Goal: Task Accomplishment & Management: Manage account settings

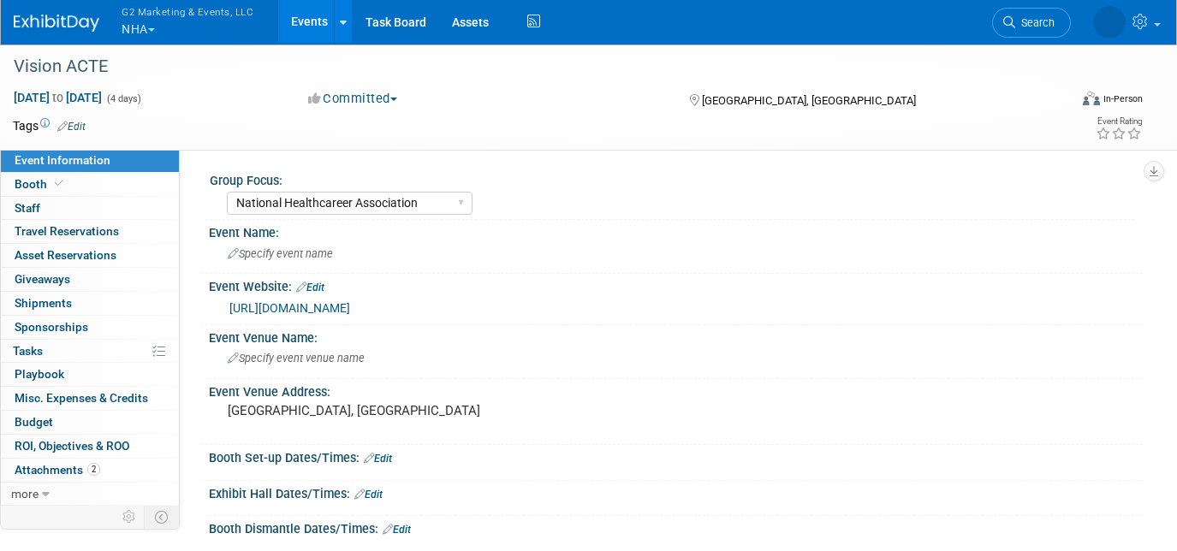
select select "National Healthcareer Association"
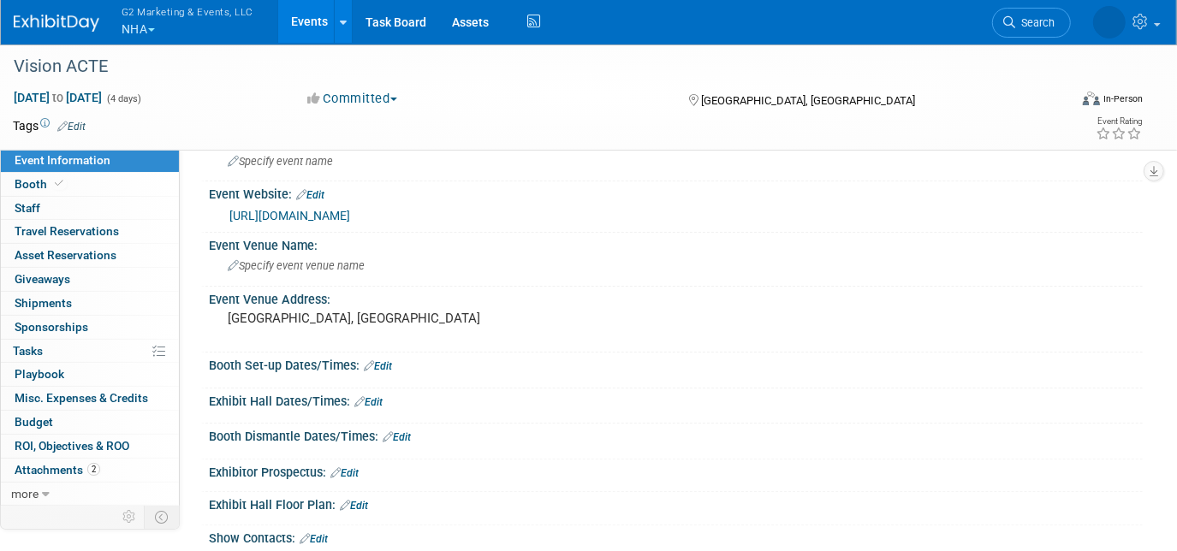
click at [139, 29] on button "G2 Marketing & Events, LLC NHA" at bounding box center [197, 22] width 155 height 45
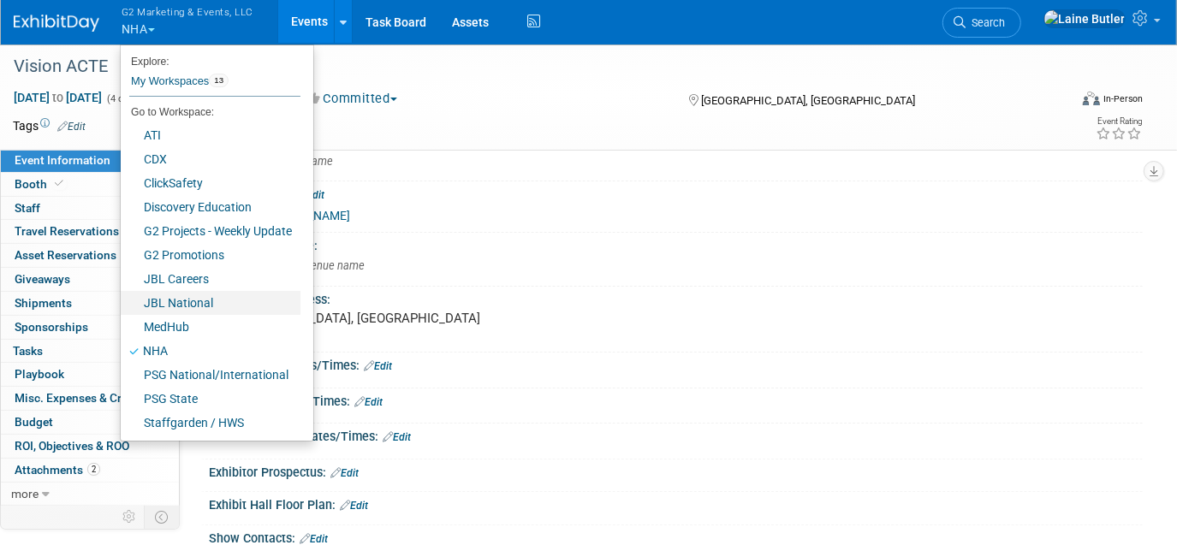
click at [217, 291] on link "JBL National" at bounding box center [211, 303] width 180 height 24
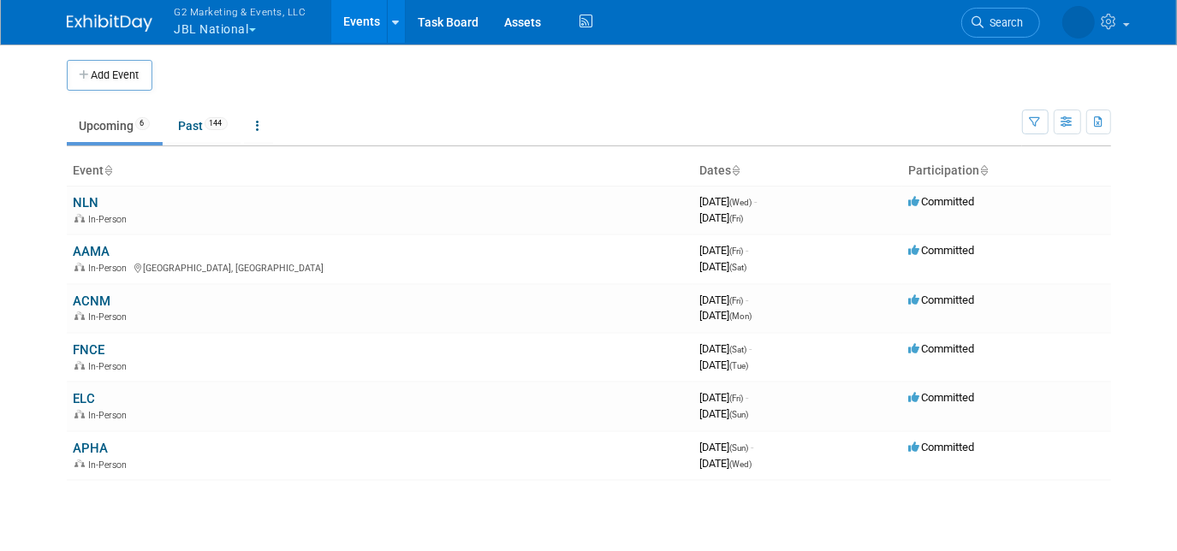
click at [86, 192] on td "NLN In-Person" at bounding box center [380, 210] width 627 height 49
click at [89, 200] on link "NLN" at bounding box center [87, 202] width 26 height 15
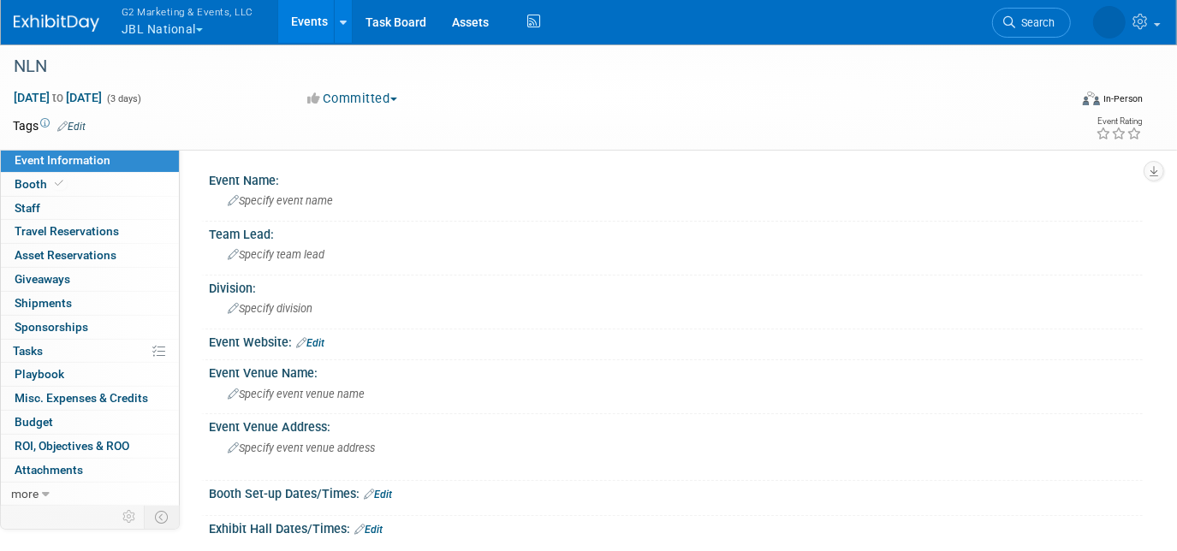
click at [39, 286] on link "0 Giveaways 0" at bounding box center [90, 279] width 178 height 23
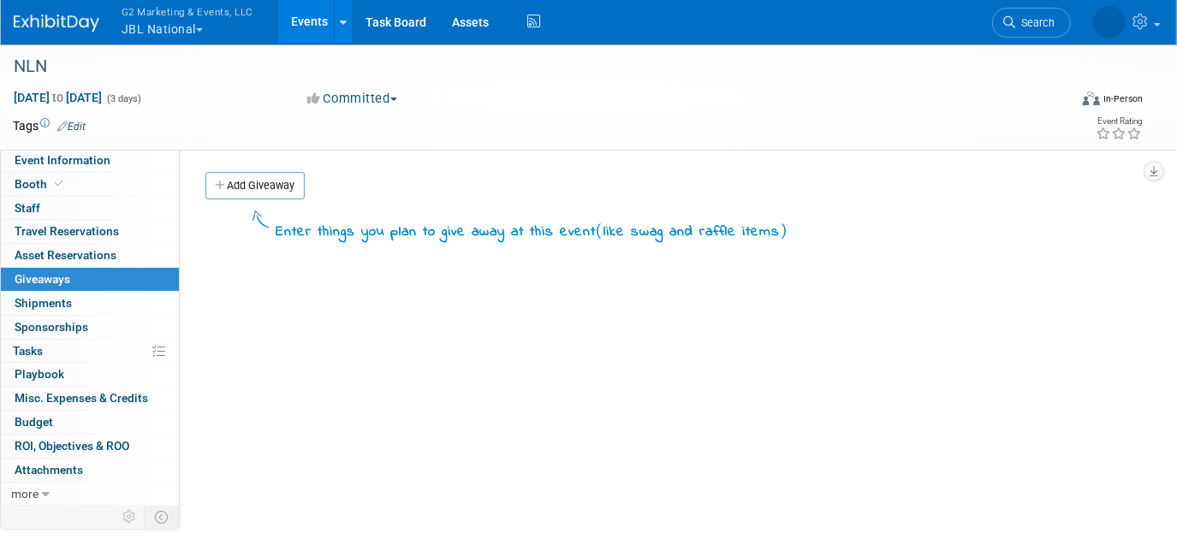
click at [46, 296] on span "Shipments 0" at bounding box center [43, 303] width 57 height 14
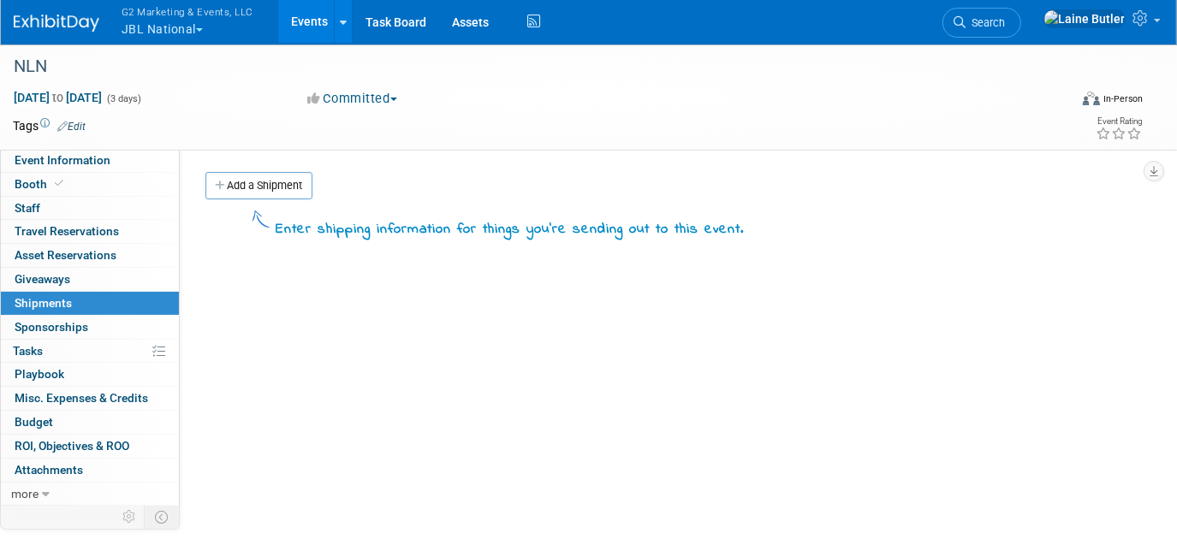
click at [289, 181] on link "Add a Shipment" at bounding box center [258, 185] width 107 height 27
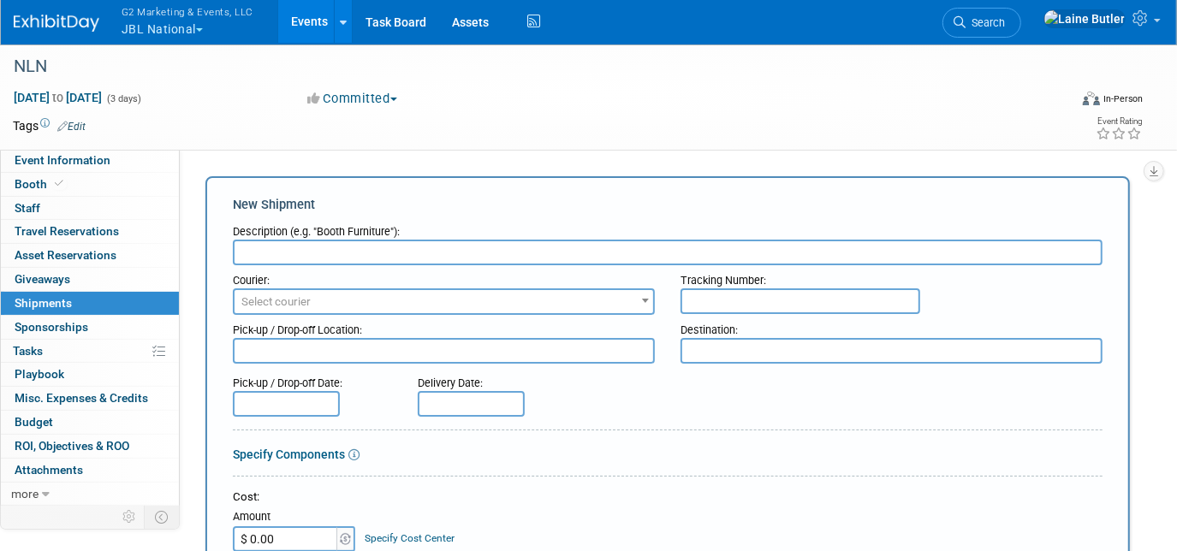
click at [259, 267] on div "Courier:" at bounding box center [444, 276] width 422 height 23
click at [242, 254] on input "text" at bounding box center [668, 253] width 870 height 26
type input "Books from PBD"
click at [747, 312] on div "Courier: 007EX 17 Post Service (17PostService) 2GO (Negros Navigation) 360 Lion…" at bounding box center [667, 290] width 895 height 50
click at [734, 303] on input "text" at bounding box center [800, 301] width 240 height 26
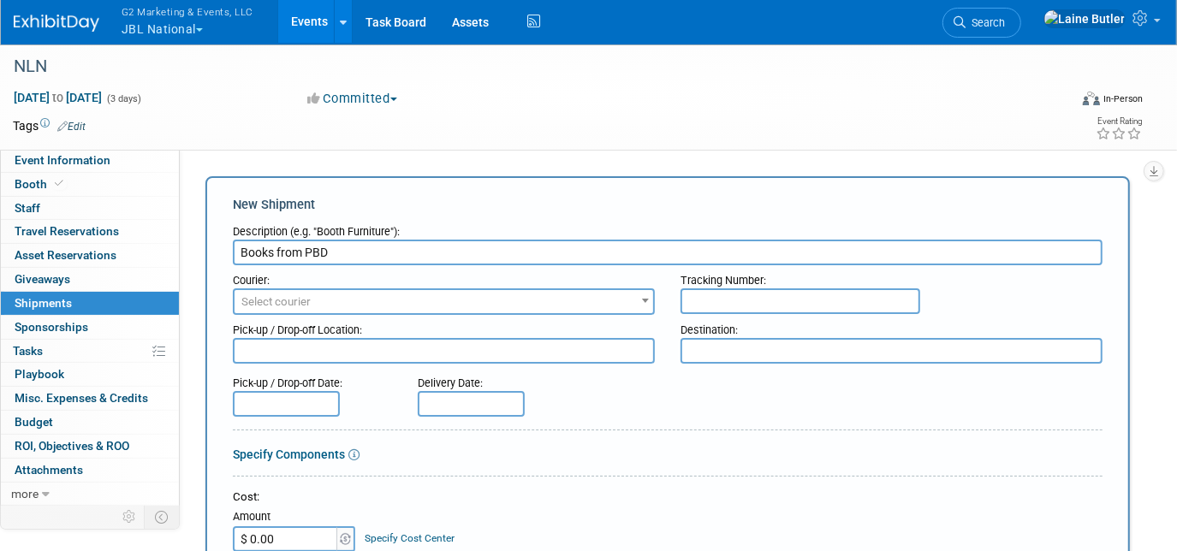
paste input "392523624990"
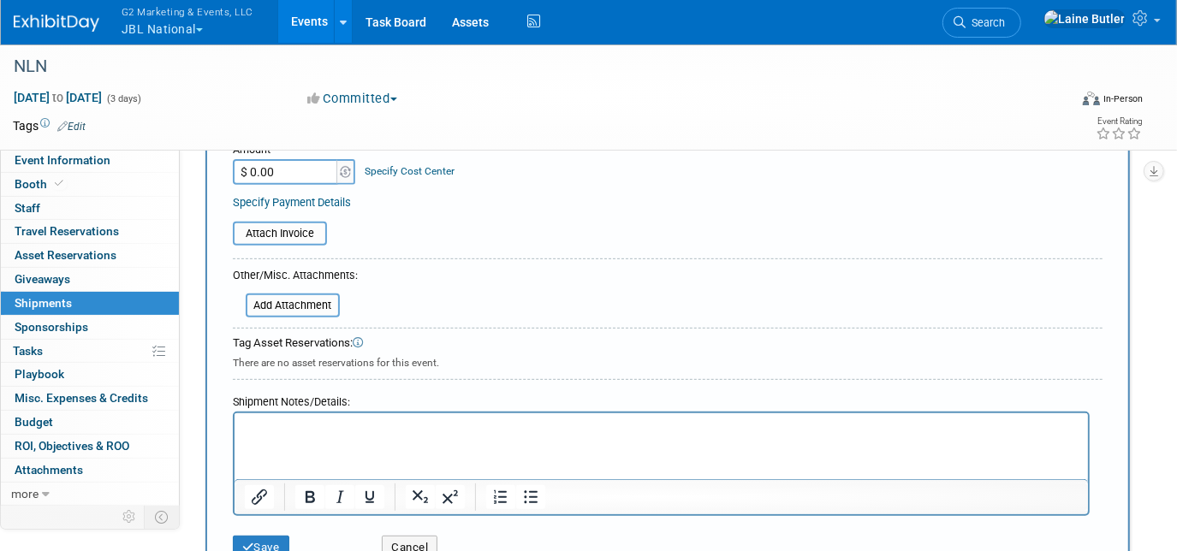
type input "392523624990"
click at [267, 538] on button "Save" at bounding box center [261, 548] width 56 height 24
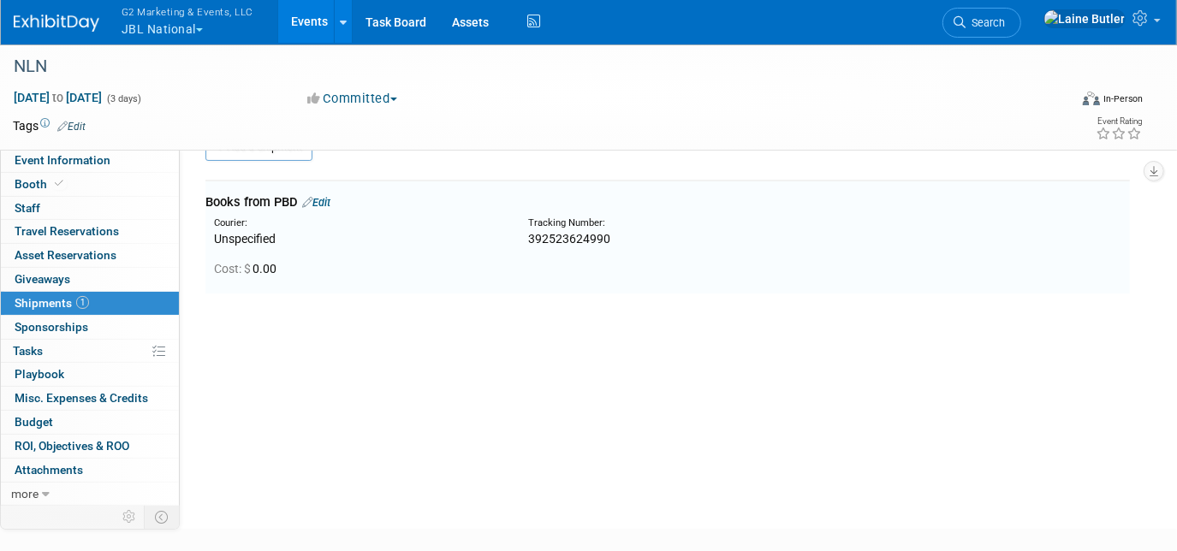
scroll to position [36, 0]
click at [180, 23] on button "G2 Marketing & Events, LLC JBL National" at bounding box center [197, 22] width 155 height 45
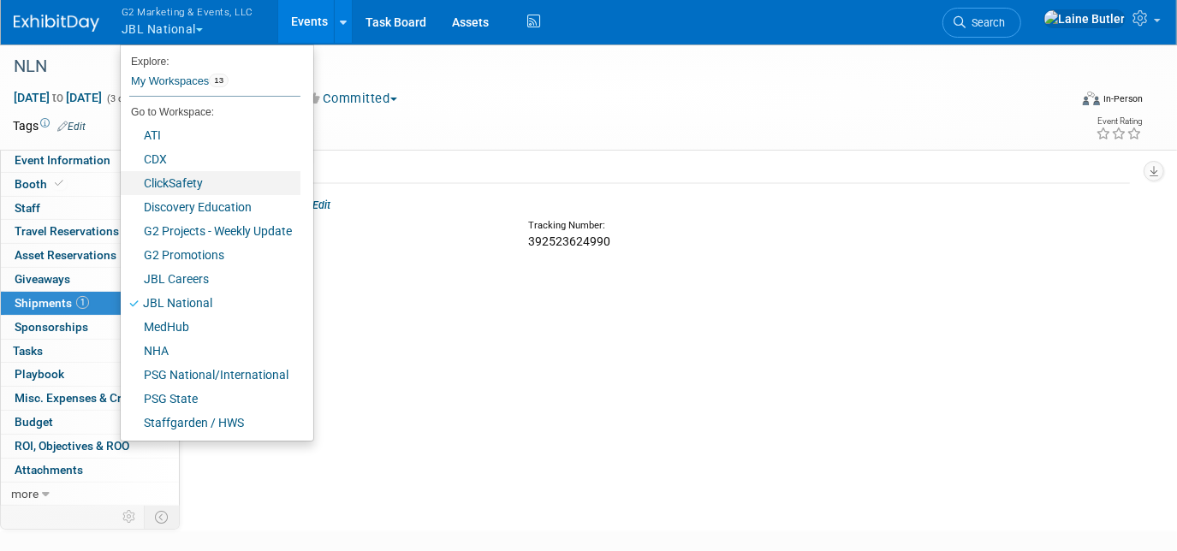
click at [187, 174] on link "ClickSafety" at bounding box center [211, 183] width 180 height 24
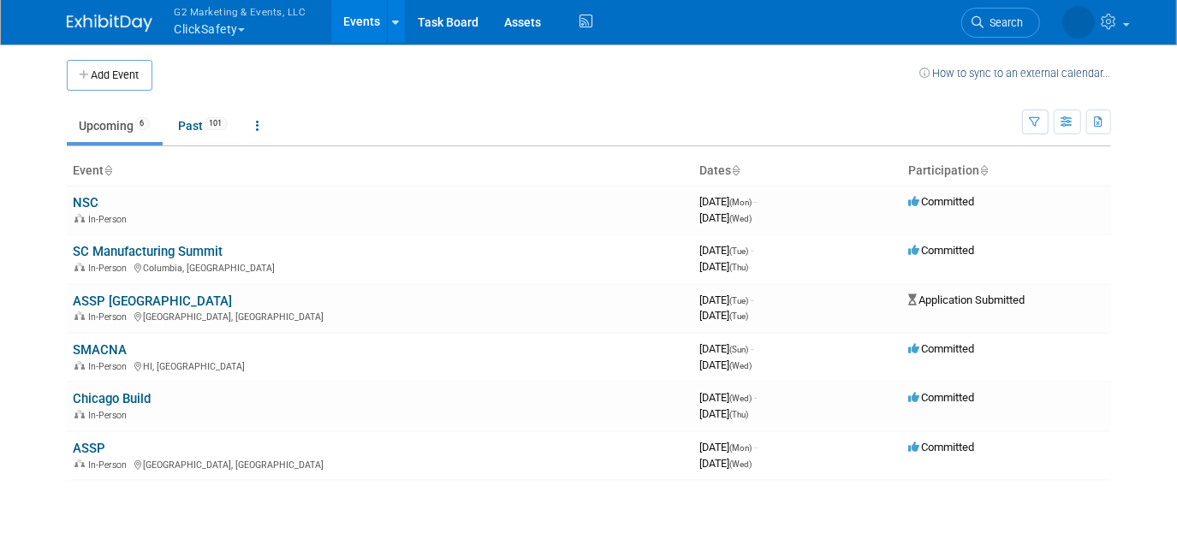
click at [187, 25] on button "G2 Marketing & Events, LLC ClickSafety" at bounding box center [250, 22] width 155 height 45
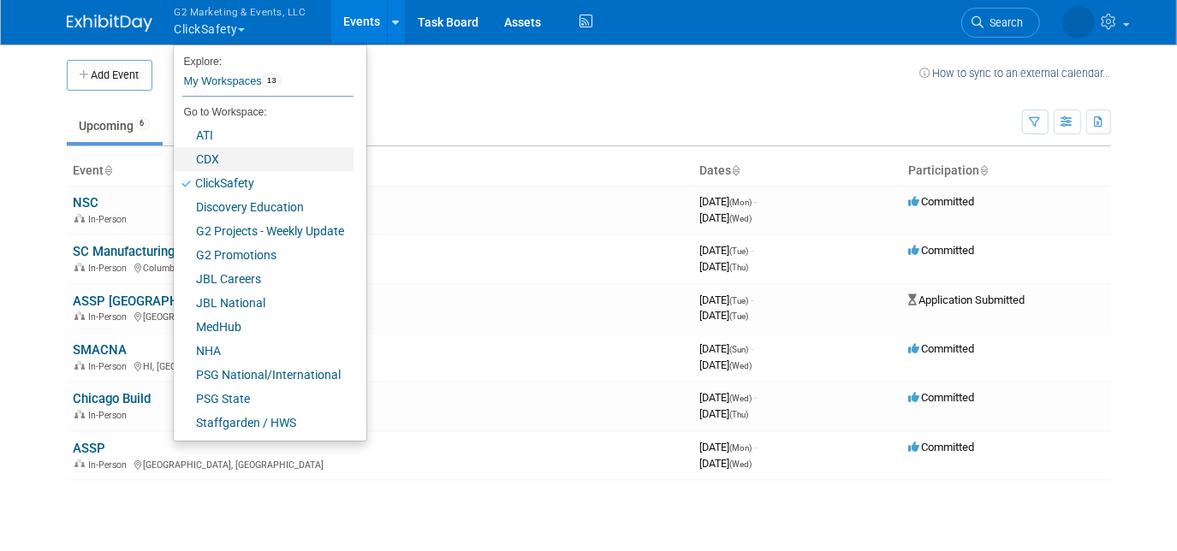
click at [224, 151] on link "CDX" at bounding box center [264, 159] width 180 height 24
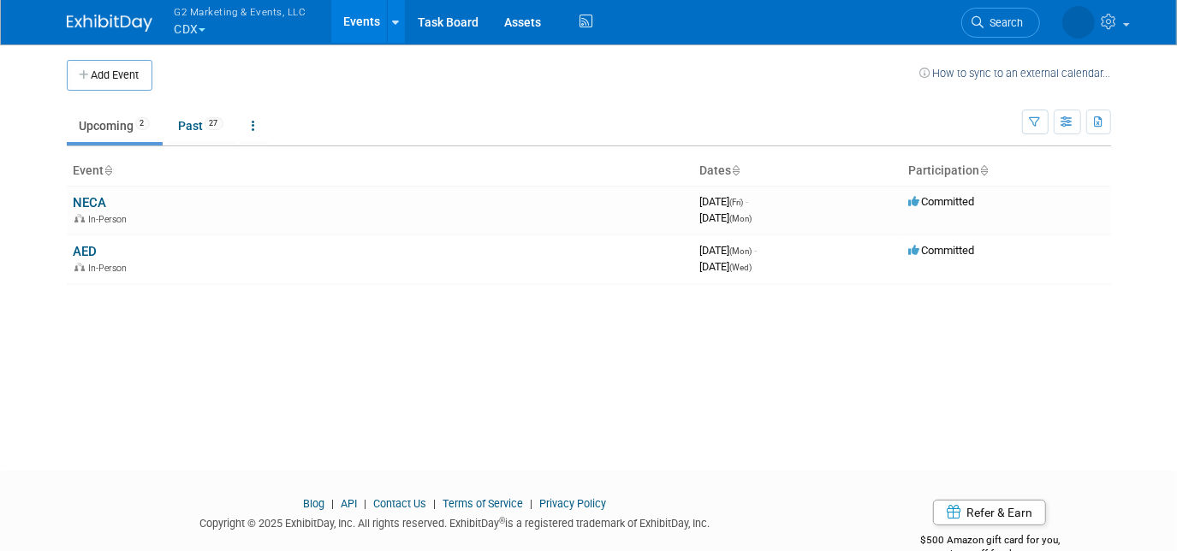
click at [85, 197] on link "NECA" at bounding box center [90, 202] width 33 height 15
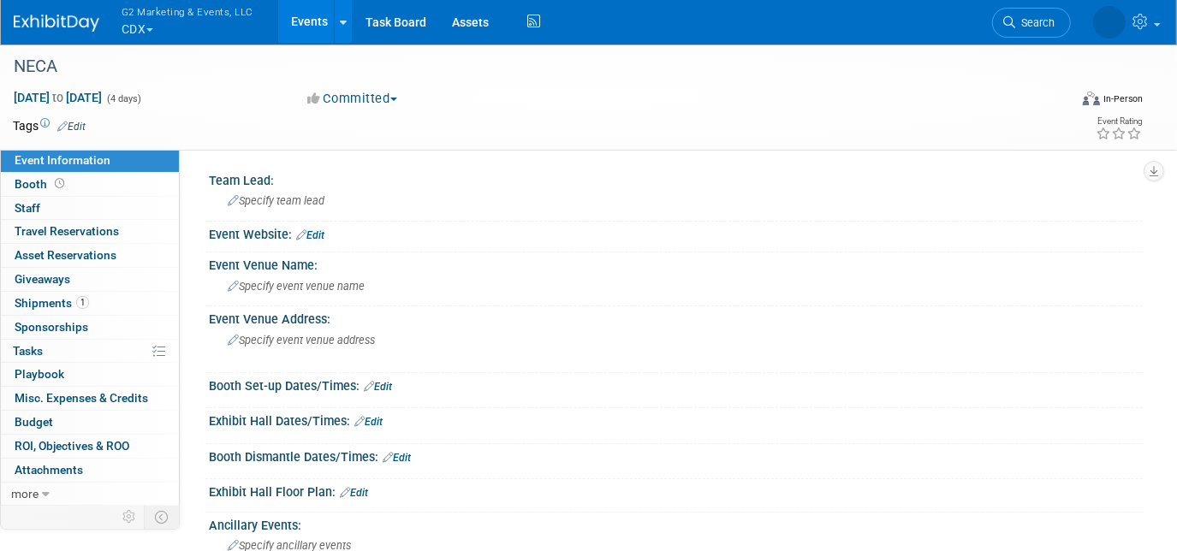
click at [131, 301] on link "1 Shipments 1" at bounding box center [90, 303] width 178 height 23
